Goal: Task Accomplishment & Management: Manage account settings

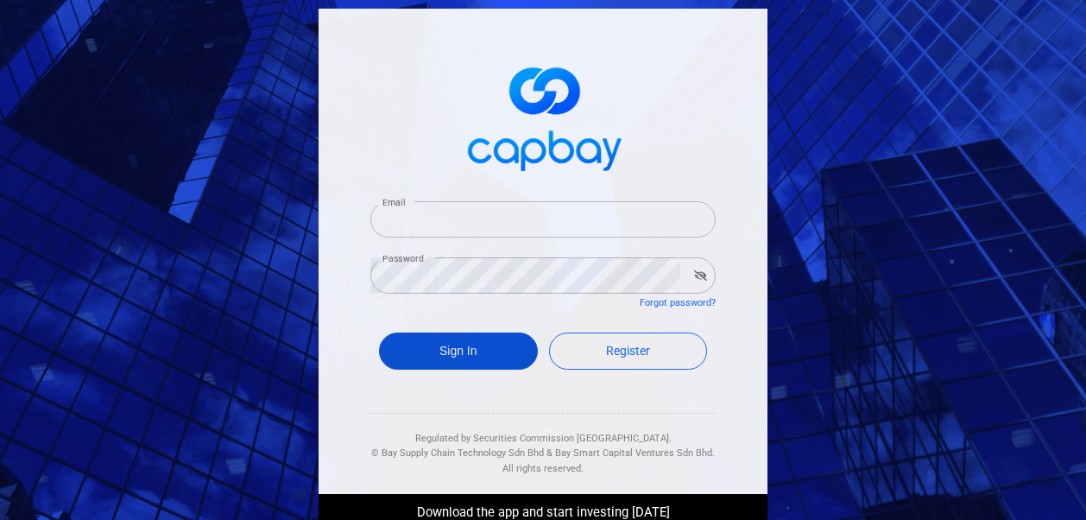
type input "[EMAIL_ADDRESS][DOMAIN_NAME]"
click at [442, 358] on button "Sign In" at bounding box center [458, 351] width 159 height 37
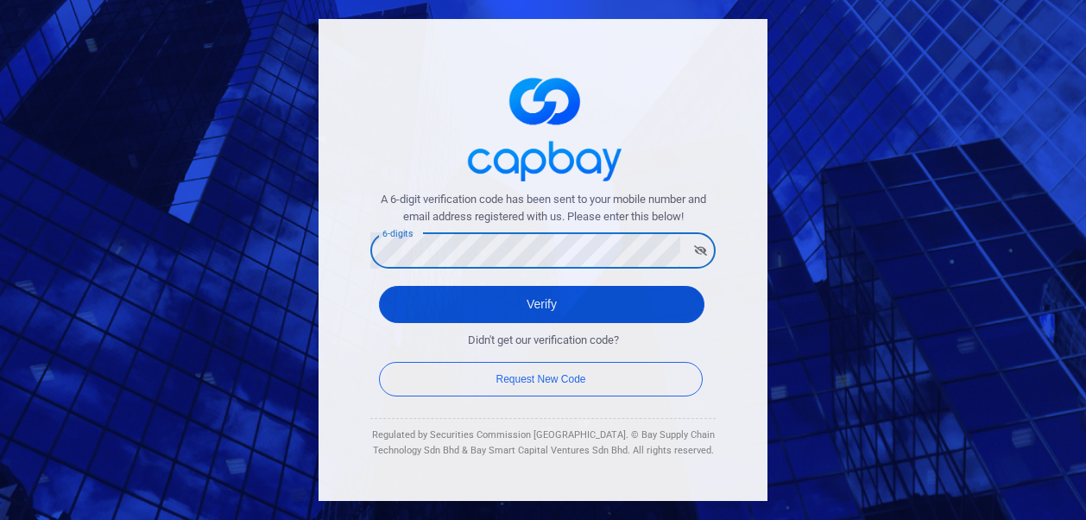
click at [422, 310] on button "Verify" at bounding box center [542, 304] width 326 height 37
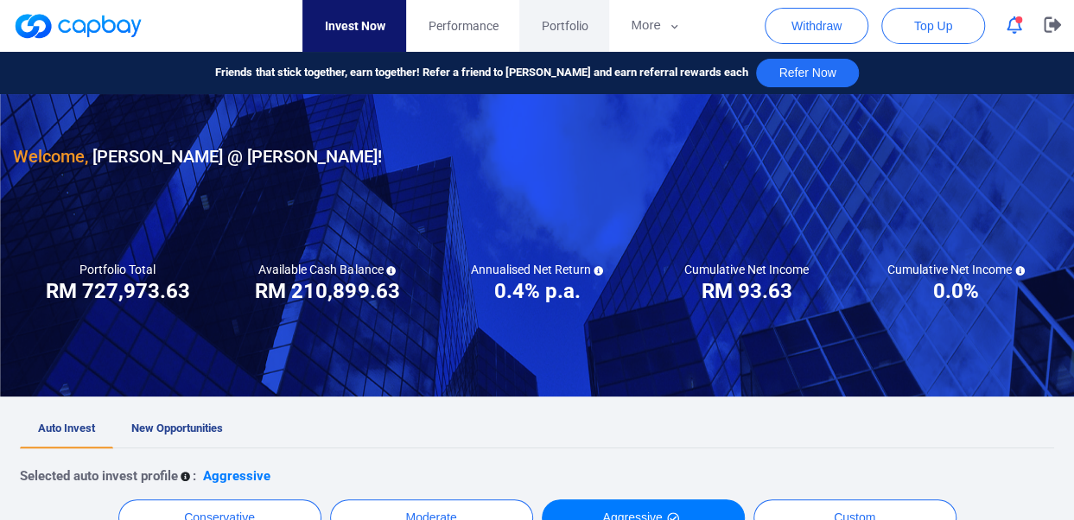
click at [569, 34] on span "Portfolio" at bounding box center [564, 25] width 47 height 19
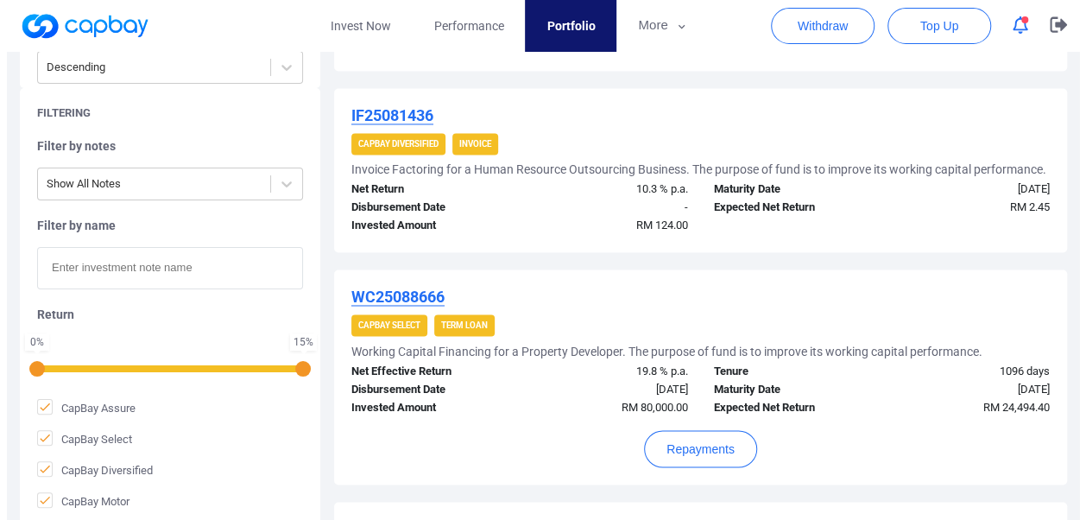
scroll to position [1278, 0]
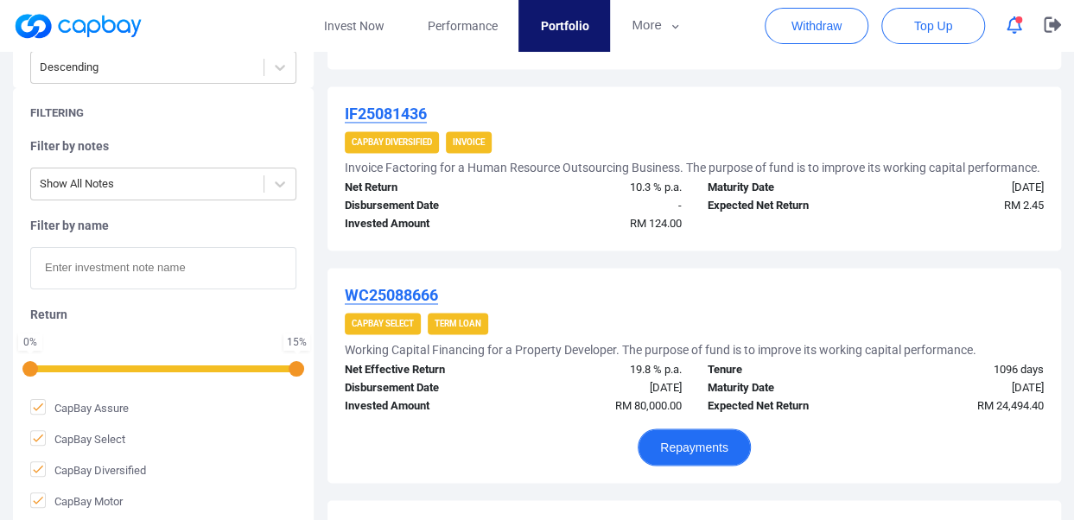
click at [725, 459] on button "Repayments" at bounding box center [693, 446] width 113 height 37
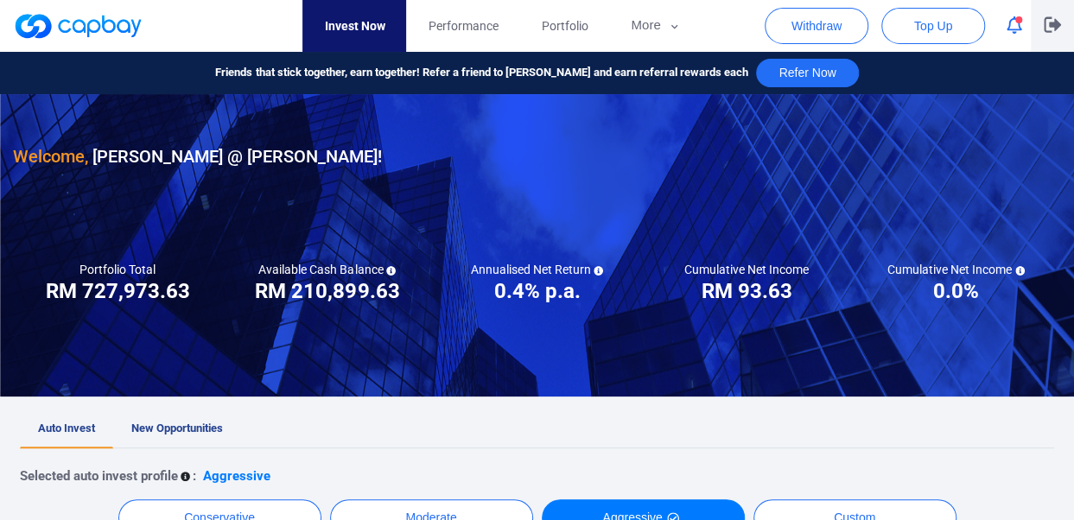
click at [1050, 26] on icon "button" at bounding box center [1051, 25] width 17 height 16
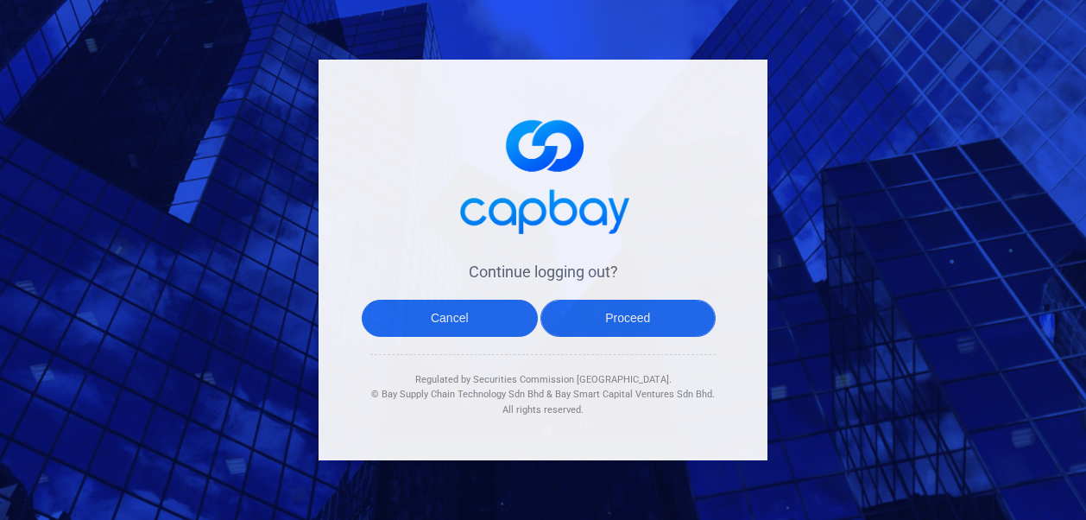
click at [630, 328] on button "Proceed" at bounding box center [629, 318] width 176 height 37
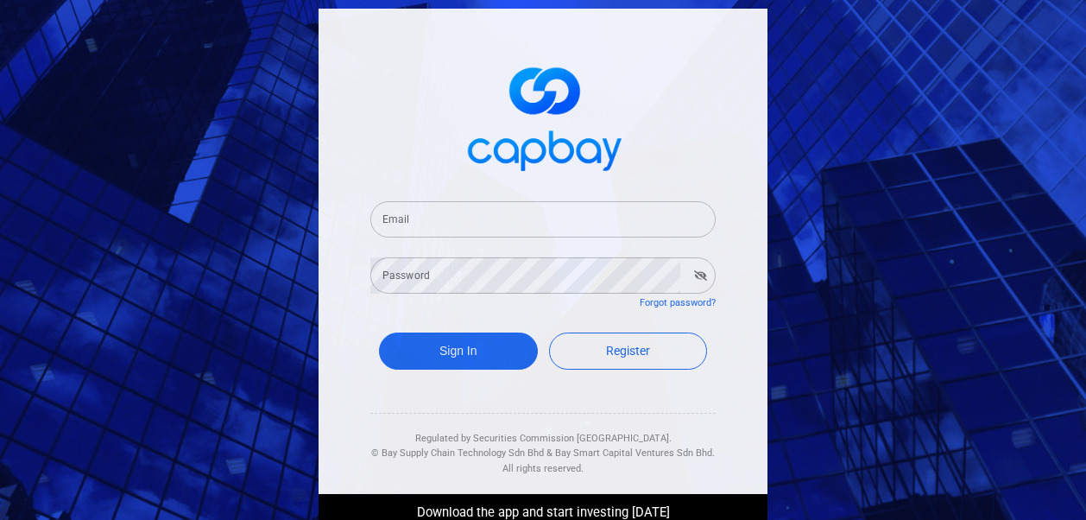
type input "[EMAIL_ADDRESS][DOMAIN_NAME]"
